Goal: Information Seeking & Learning: Learn about a topic

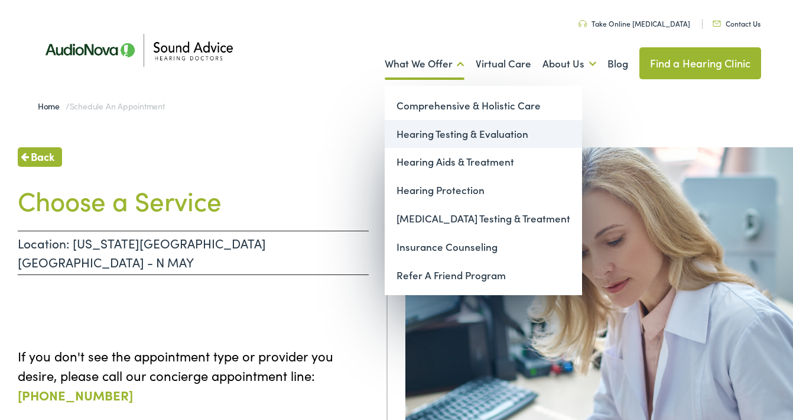
click at [431, 135] on link "Hearing Testing & Evaluation" at bounding box center [483, 134] width 197 height 28
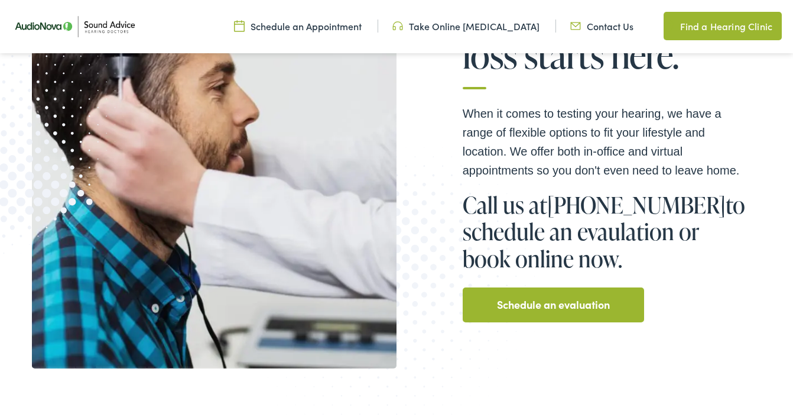
scroll to position [280, 0]
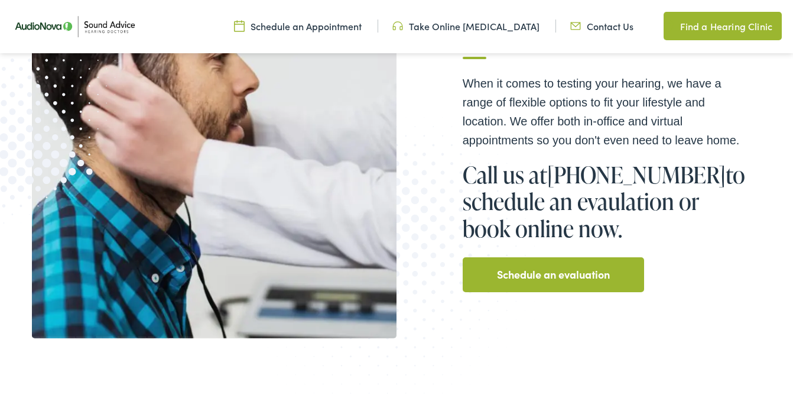
click at [547, 277] on link "Schedule an evaluation" at bounding box center [553, 274] width 113 height 19
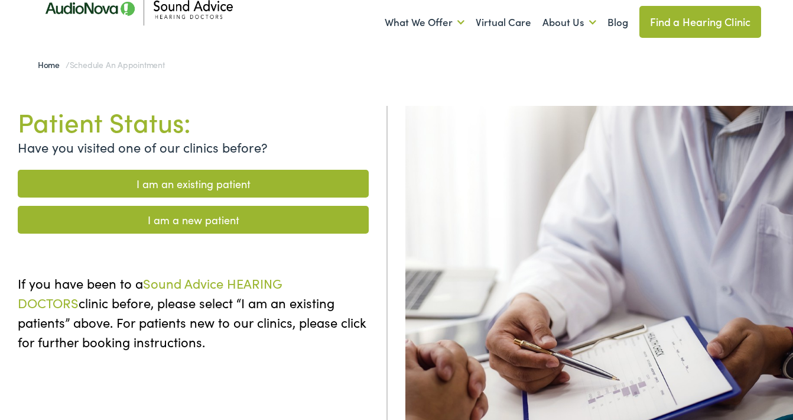
scroll to position [82, 0]
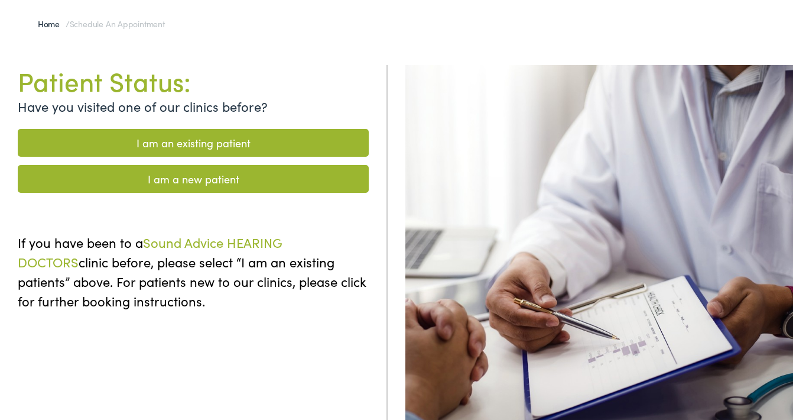
click at [191, 178] on link "I am a new patient" at bounding box center [193, 179] width 351 height 28
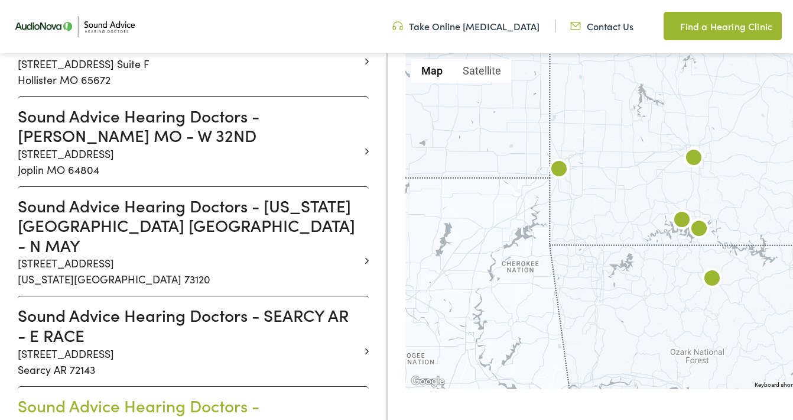
scroll to position [866, 0]
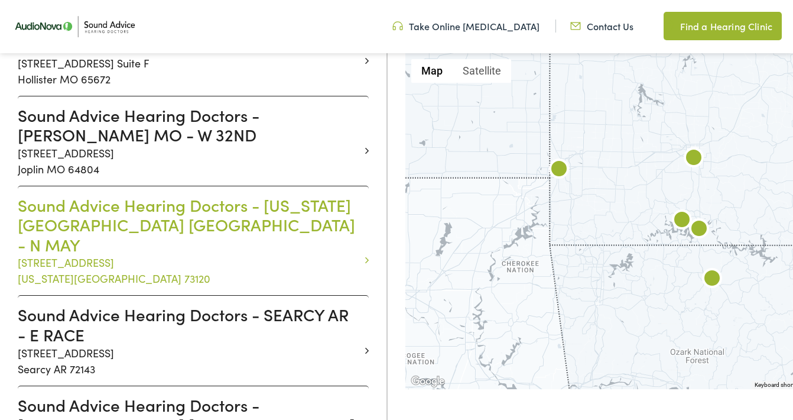
click at [85, 195] on h3 "Sound Advice Hearing Doctors - OKLAHOMA CITY OK - N MAY" at bounding box center [189, 225] width 342 height 60
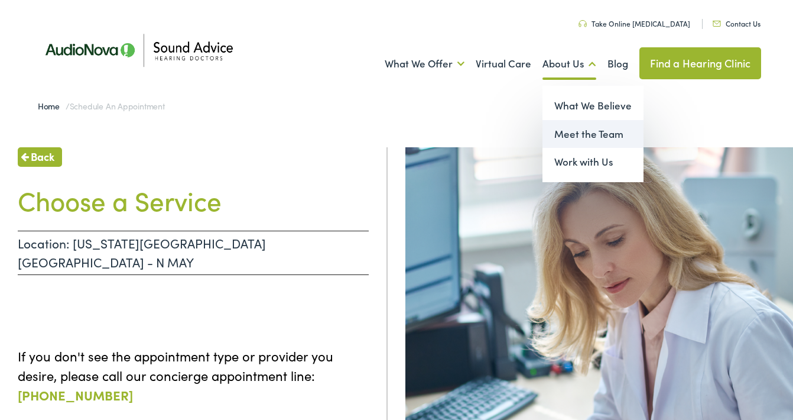
click at [554, 134] on link "Meet the Team" at bounding box center [593, 134] width 101 height 28
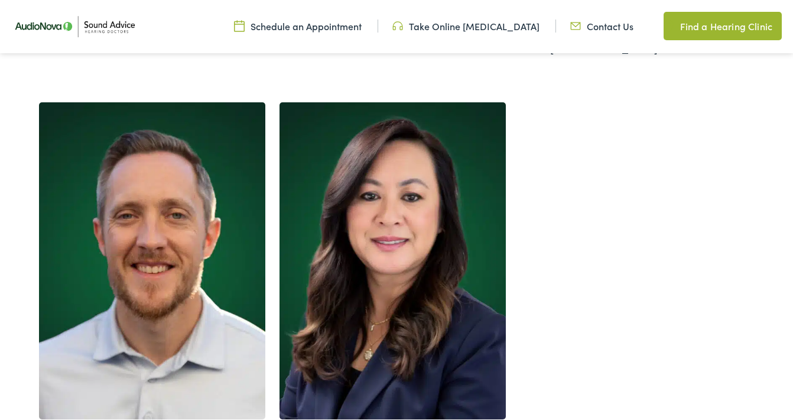
scroll to position [1317, 0]
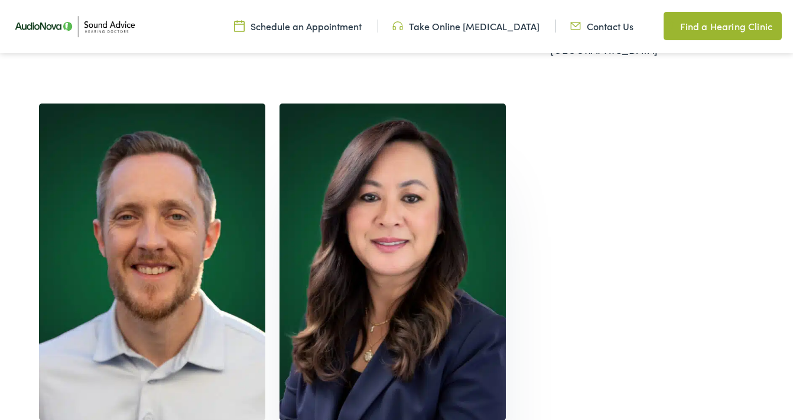
click at [381, 276] on img at bounding box center [393, 261] width 226 height 317
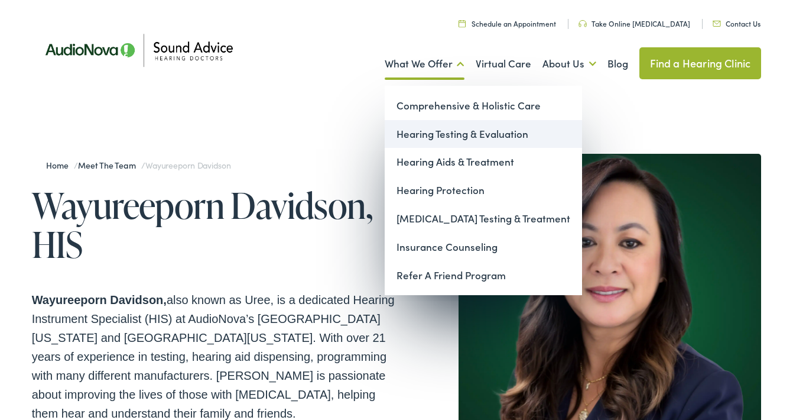
click at [421, 131] on link "Hearing Testing & Evaluation" at bounding box center [483, 134] width 197 height 28
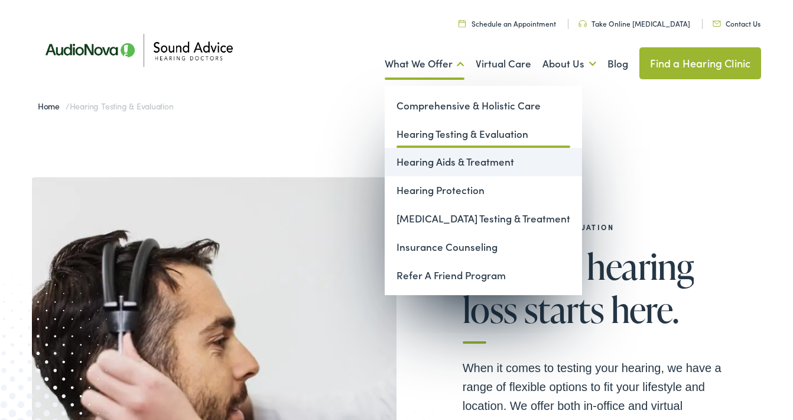
click at [420, 160] on link "Hearing Aids & Treatment" at bounding box center [483, 162] width 197 height 28
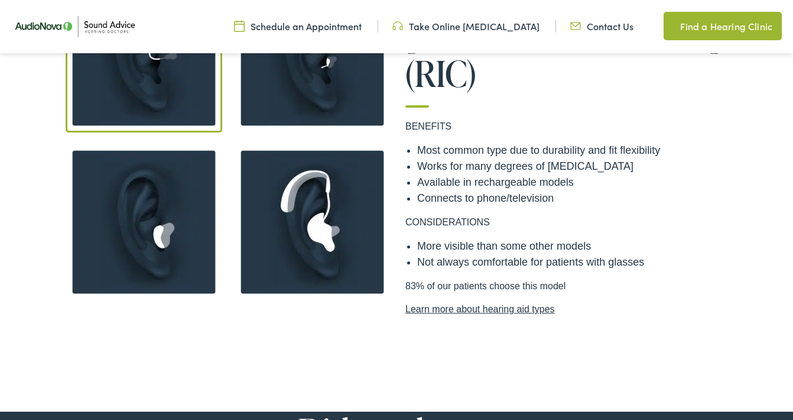
scroll to position [1023, 0]
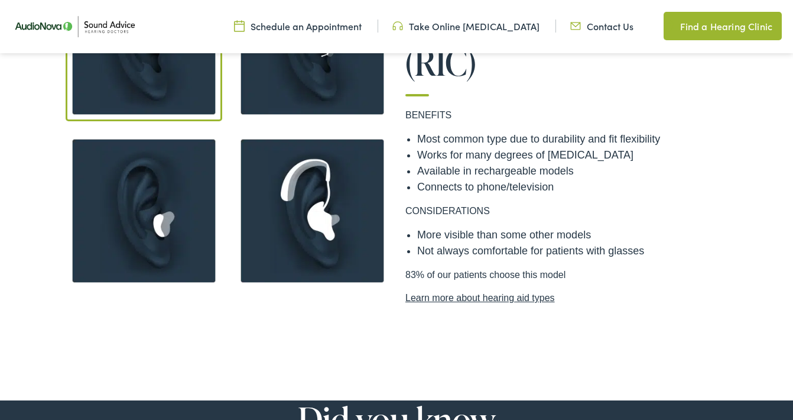
click at [514, 291] on link "Learn more about hearing aid types" at bounding box center [564, 298] width 319 height 14
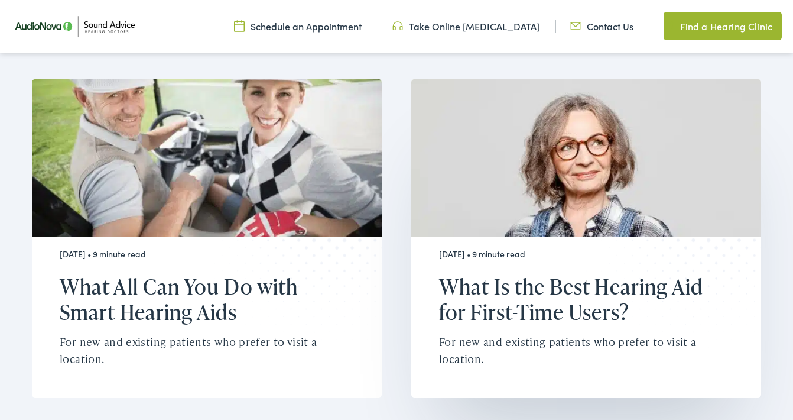
scroll to position [4296, 0]
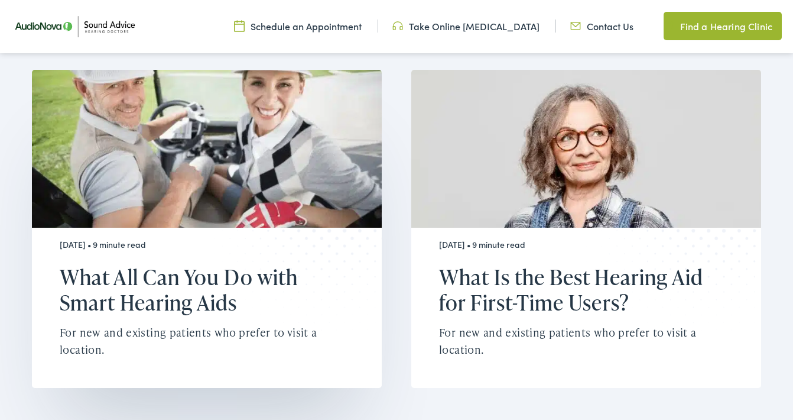
click at [192, 264] on h2 "What All Can You Do with Smart Hearing Aids" at bounding box center [200, 289] width 280 height 51
